Goal: Task Accomplishment & Management: Complete application form

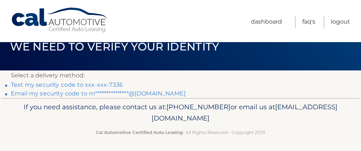
scroll to position [20, 0]
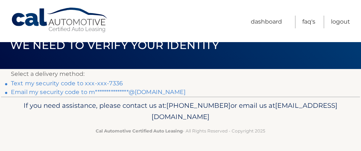
click at [104, 84] on link "Text my security code to xxx-xxx-7336" at bounding box center [67, 83] width 112 height 7
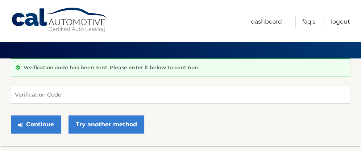
scroll to position [36, 0]
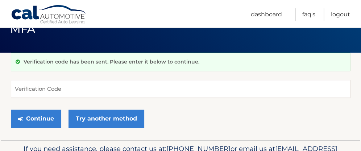
click at [96, 88] on input "Verification Code" at bounding box center [180, 89] width 339 height 18
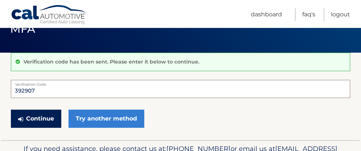
type input "392907"
click at [42, 114] on button "Continue" at bounding box center [36, 119] width 50 height 18
click at [41, 116] on button "Continue" at bounding box center [36, 119] width 50 height 18
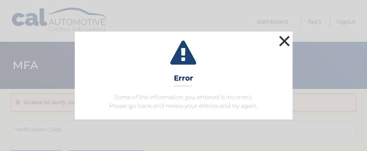
click at [279, 40] on button "×" at bounding box center [284, 41] width 15 height 15
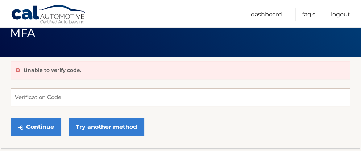
scroll to position [48, 0]
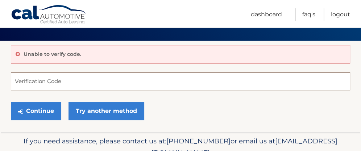
click at [41, 84] on input "Verification Code" at bounding box center [180, 81] width 339 height 18
click at [59, 83] on input "Verification Code" at bounding box center [180, 81] width 339 height 18
type input "392907"
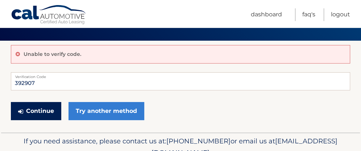
click at [31, 108] on button "Continue" at bounding box center [36, 111] width 50 height 18
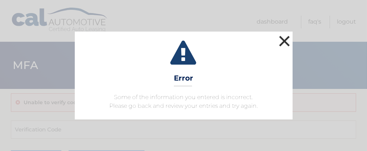
click at [281, 44] on button "×" at bounding box center [284, 41] width 15 height 15
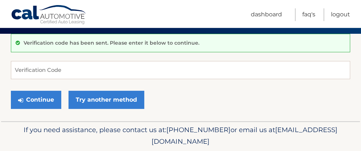
scroll to position [43, 0]
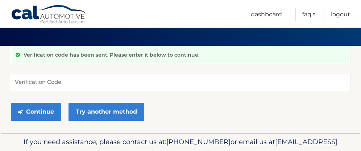
click at [66, 84] on input "Verification Code" at bounding box center [180, 82] width 339 height 18
click at [55, 79] on input "Verification Code" at bounding box center [180, 82] width 339 height 18
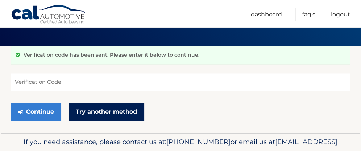
click at [88, 113] on link "Try another method" at bounding box center [107, 112] width 76 height 18
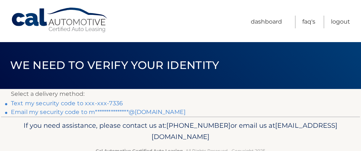
click at [144, 111] on link "**********" at bounding box center [98, 111] width 175 height 7
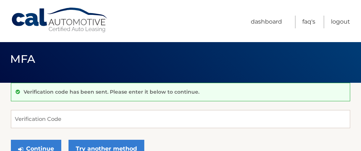
scroll to position [12, 0]
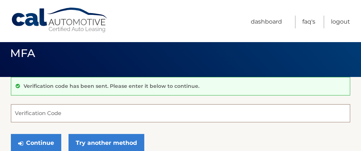
click at [60, 116] on input "Verification Code" at bounding box center [180, 113] width 339 height 18
paste input "010659"
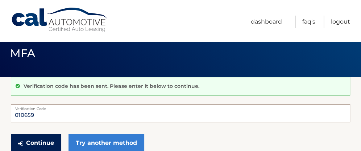
type input "010659"
click at [42, 140] on button "Continue" at bounding box center [36, 143] width 50 height 18
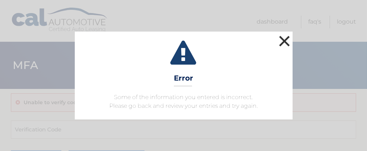
click at [284, 44] on button "×" at bounding box center [284, 41] width 15 height 15
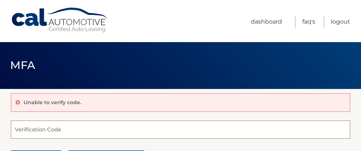
click at [23, 129] on input "Verification Code" at bounding box center [180, 129] width 339 height 18
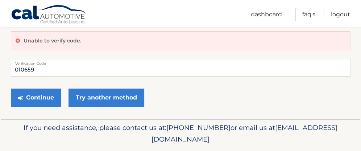
scroll to position [84, 0]
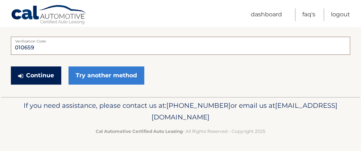
type input "010659"
click at [34, 70] on button "Continue" at bounding box center [36, 75] width 50 height 18
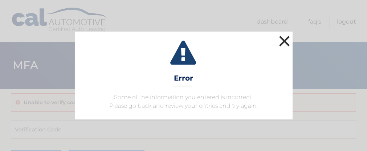
click at [280, 37] on button "×" at bounding box center [284, 41] width 15 height 15
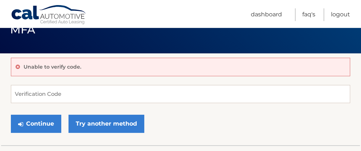
scroll to position [36, 0]
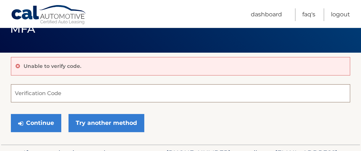
click at [65, 96] on input "Verification Code" at bounding box center [180, 93] width 339 height 18
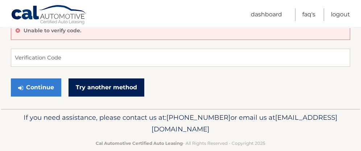
scroll to position [84, 0]
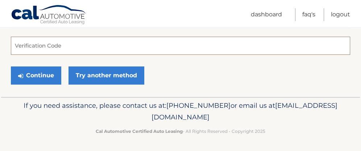
click at [35, 45] on input "Verification Code" at bounding box center [180, 46] width 339 height 18
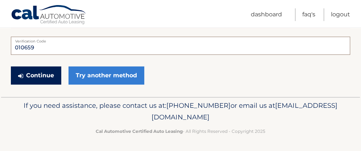
type input "010659"
click at [32, 73] on button "Continue" at bounding box center [36, 75] width 50 height 18
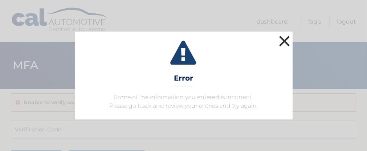
click at [287, 42] on button "×" at bounding box center [284, 41] width 15 height 15
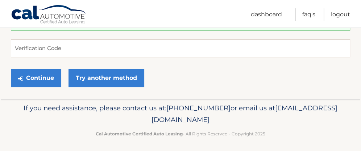
scroll to position [79, 0]
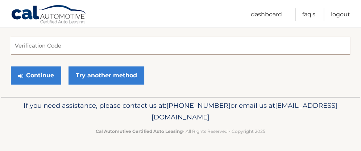
click at [35, 48] on input "Verification Code" at bounding box center [180, 46] width 339 height 18
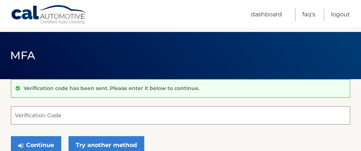
scroll to position [7, 0]
